Goal: Transaction & Acquisition: Purchase product/service

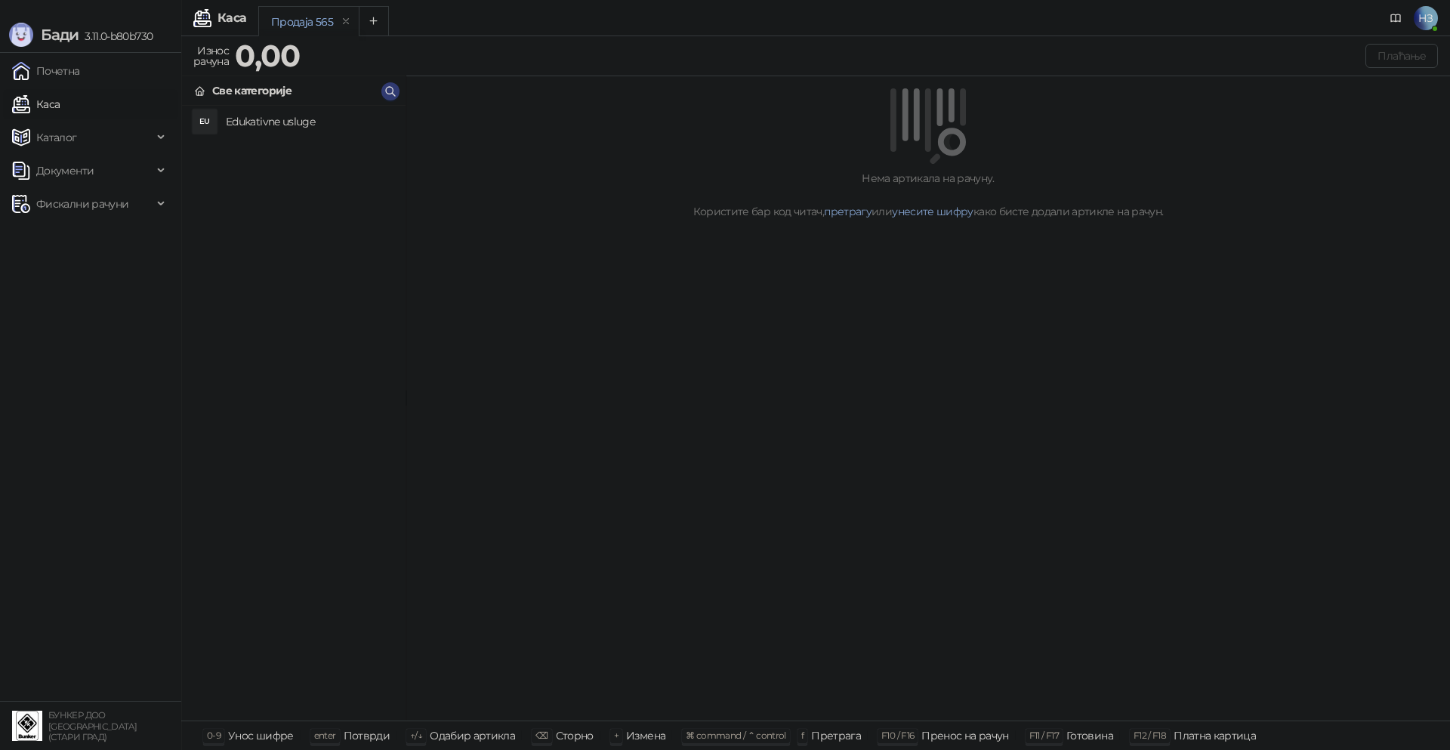
click at [294, 122] on h4 "Edukativne usluge" at bounding box center [310, 122] width 168 height 24
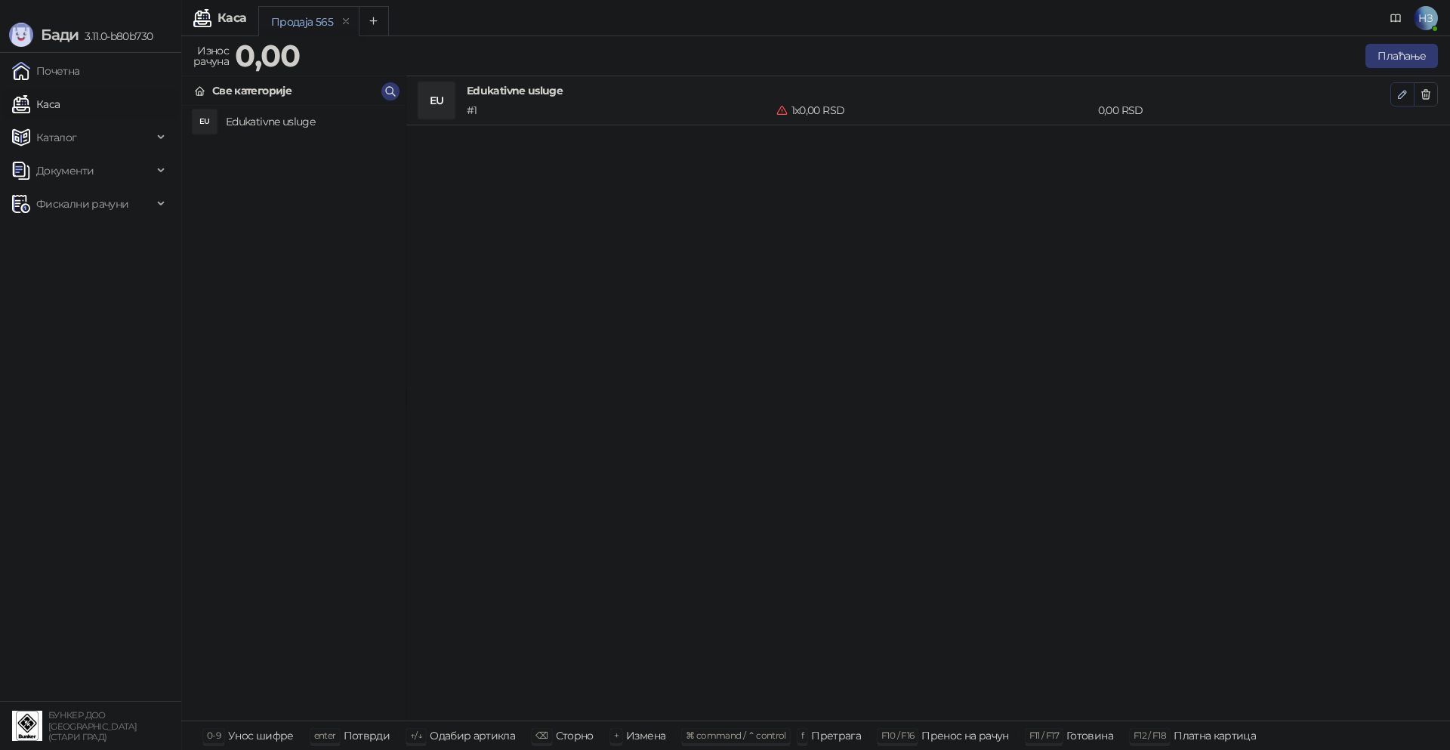
click at [1400, 98] on icon "button" at bounding box center [1403, 95] width 8 height 8
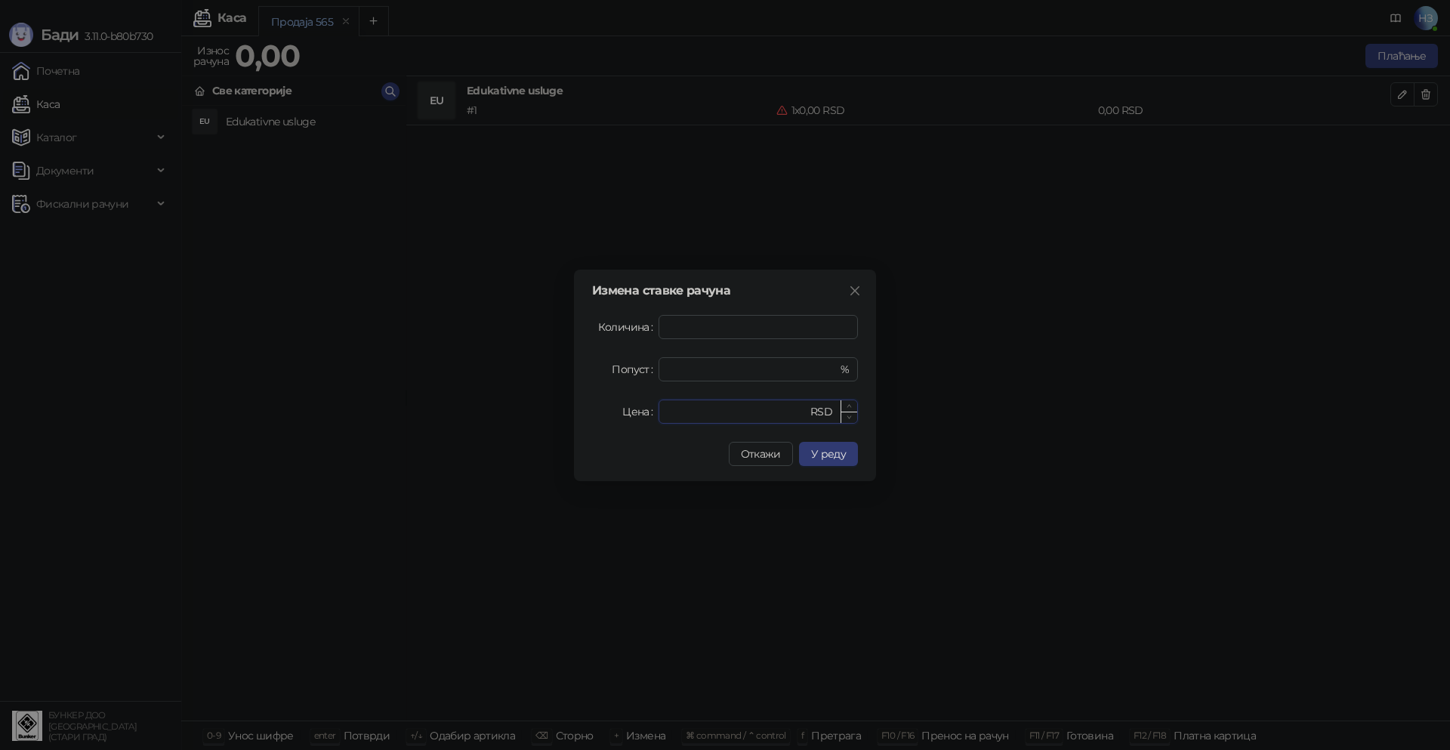
drag, startPoint x: 688, startPoint y: 410, endPoint x: 671, endPoint y: 411, distance: 17.4
click at [672, 411] on input "*" at bounding box center [738, 411] width 140 height 23
drag, startPoint x: 716, startPoint y: 414, endPoint x: 659, endPoint y: 409, distance: 57.6
click at [659, 409] on div "* RSD" at bounding box center [758, 412] width 199 height 24
type input "****"
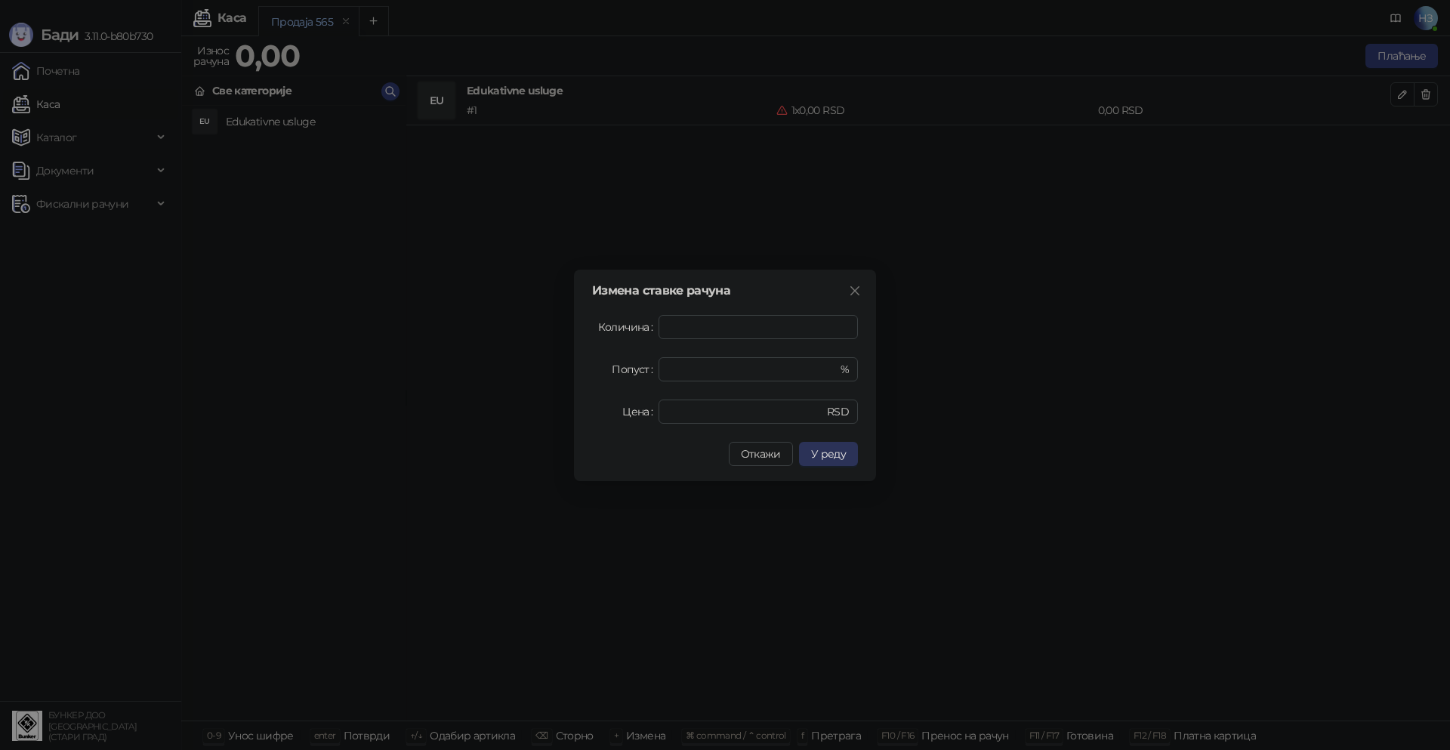
click at [840, 457] on span "У реду" at bounding box center [828, 454] width 35 height 14
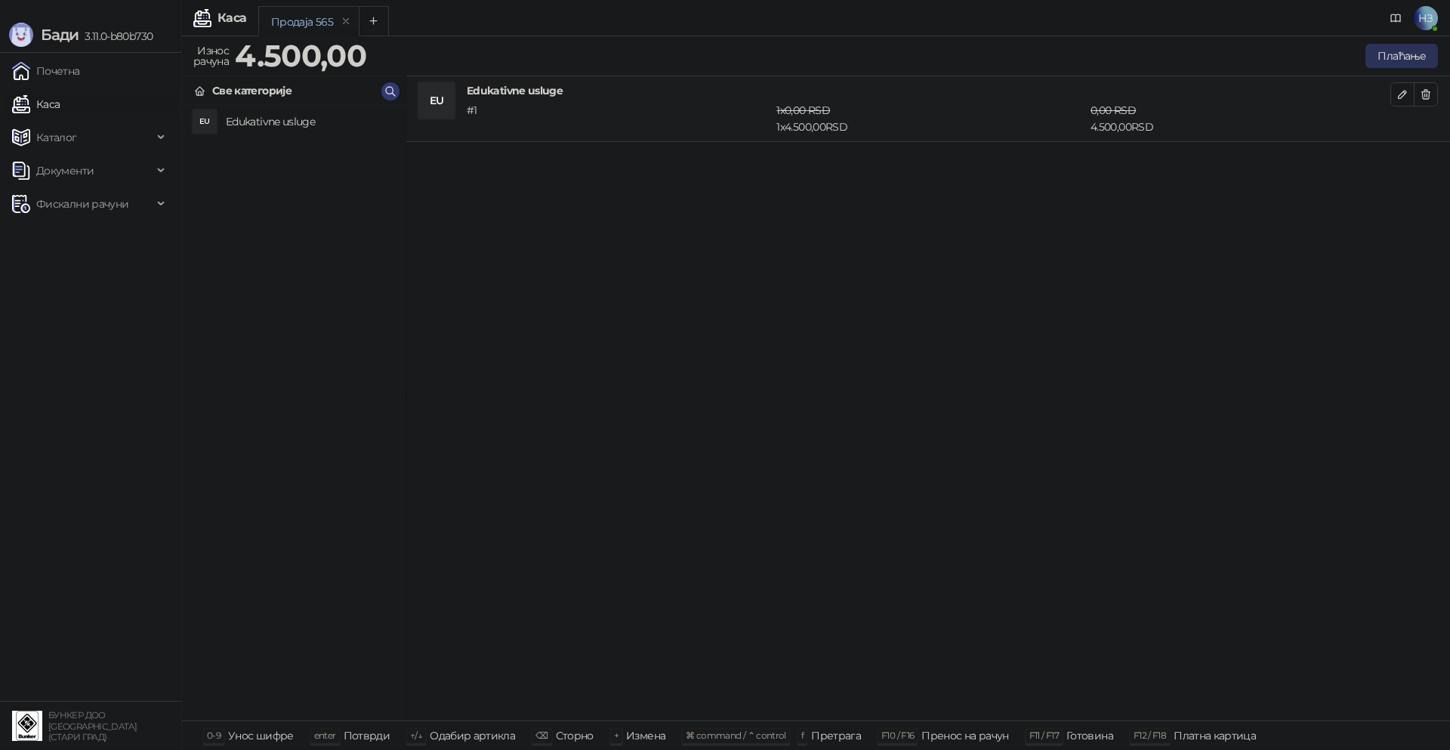
click at [1403, 54] on button "Плаћање" at bounding box center [1402, 56] width 73 height 24
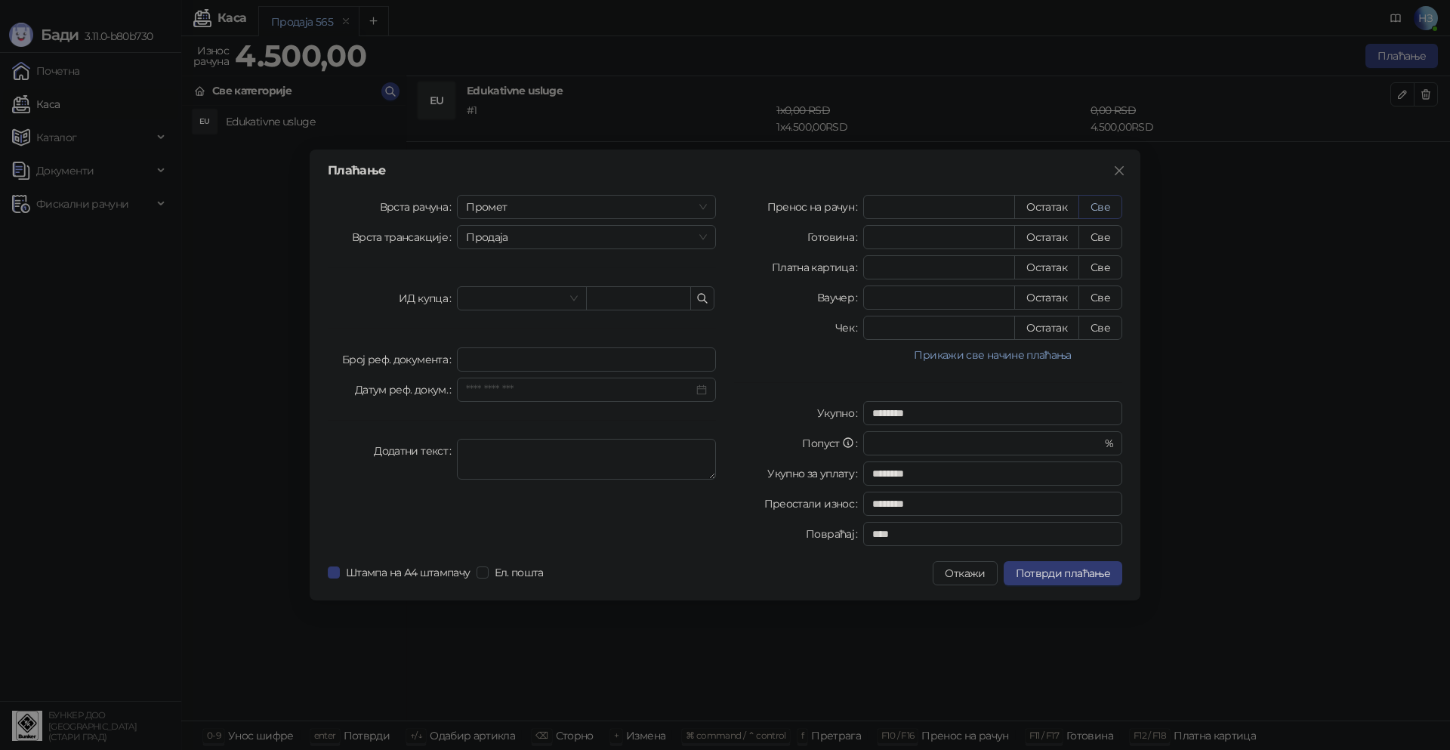
click at [1111, 210] on button "Све" at bounding box center [1101, 207] width 44 height 24
type input "****"
click at [1074, 574] on span "Потврди плаћање" at bounding box center [1063, 573] width 94 height 14
